Goal: Check status

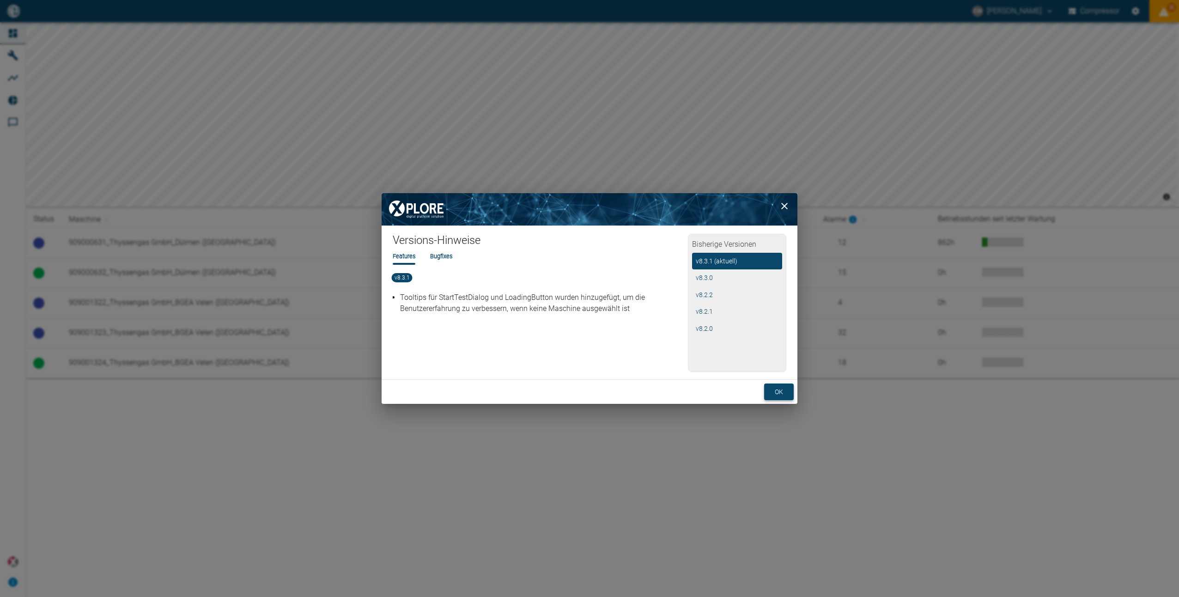
click at [781, 392] on button "ok" at bounding box center [779, 391] width 30 height 17
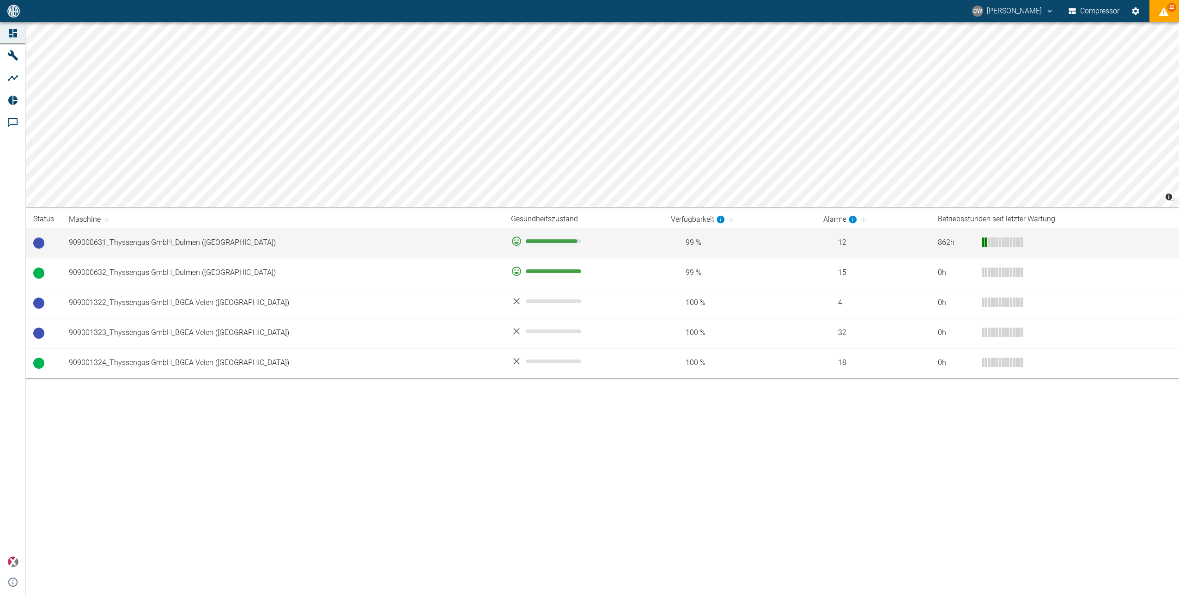
click at [215, 243] on td "909000631_Thyssengas GmbH_Dülmen ([GEOGRAPHIC_DATA])" at bounding box center [282, 243] width 442 height 30
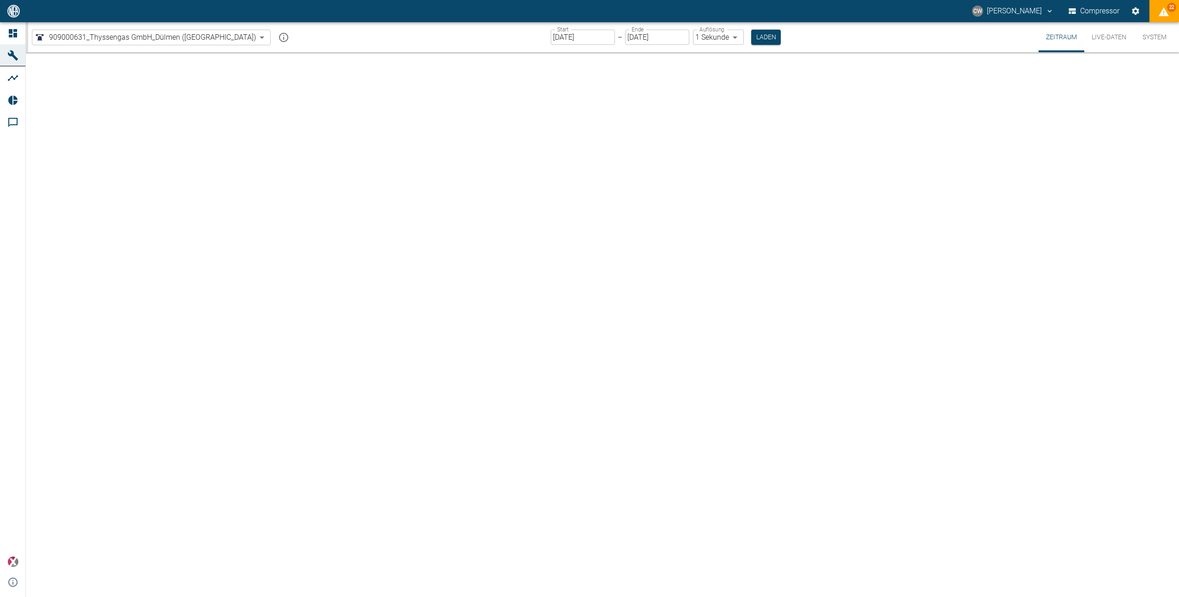
type input "2min"
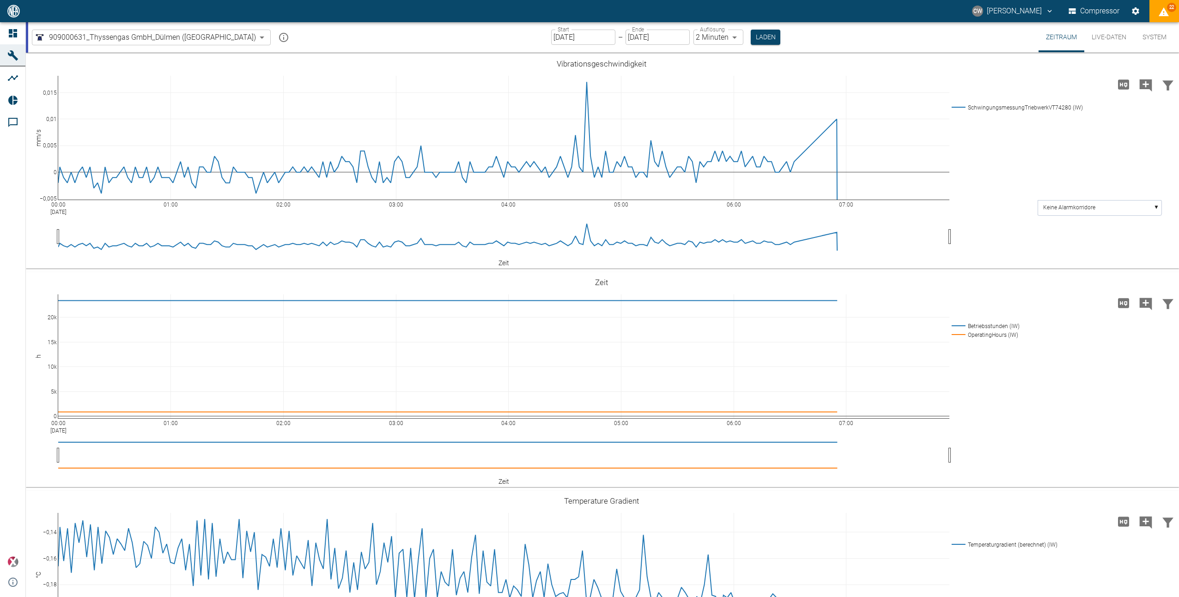
click at [1048, 11] on icon "christoph.wischnewsky@thyssengas.com" at bounding box center [1050, 11] width 4 height 3
